Goal: Transaction & Acquisition: Purchase product/service

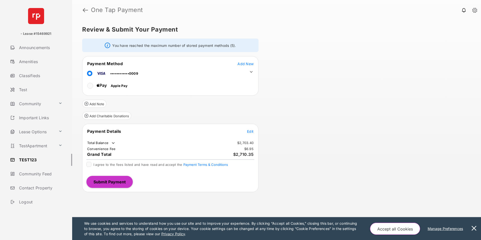
click at [113, 81] on td "Apple Pay" at bounding box center [107, 84] width 40 height 11
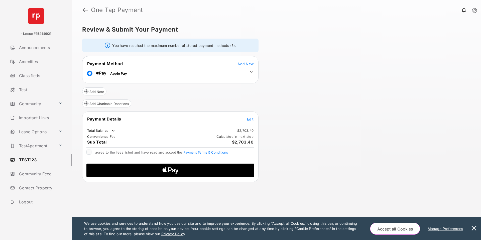
click at [251, 120] on span "Edit" at bounding box center [250, 119] width 7 height 4
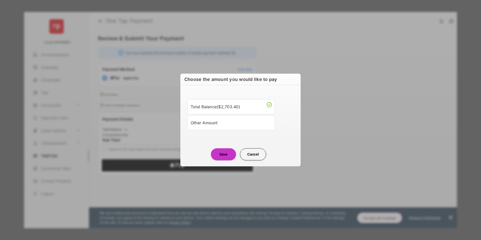
click at [213, 124] on div "Other Amount" at bounding box center [231, 123] width 81 height 9
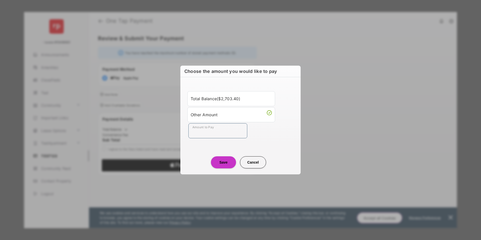
click at [214, 126] on input "Amount to Pay" at bounding box center [217, 130] width 59 height 15
type input "****"
click at [223, 161] on button "Save" at bounding box center [223, 162] width 25 height 12
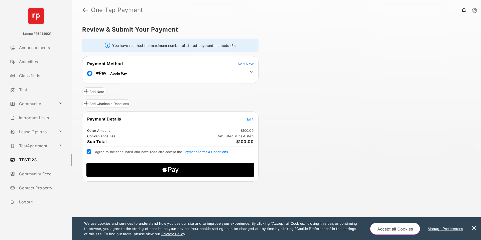
click at [133, 170] on icon "Apple Logo" at bounding box center [171, 170] width 80 height 14
